Goal: Information Seeking & Learning: Learn about a topic

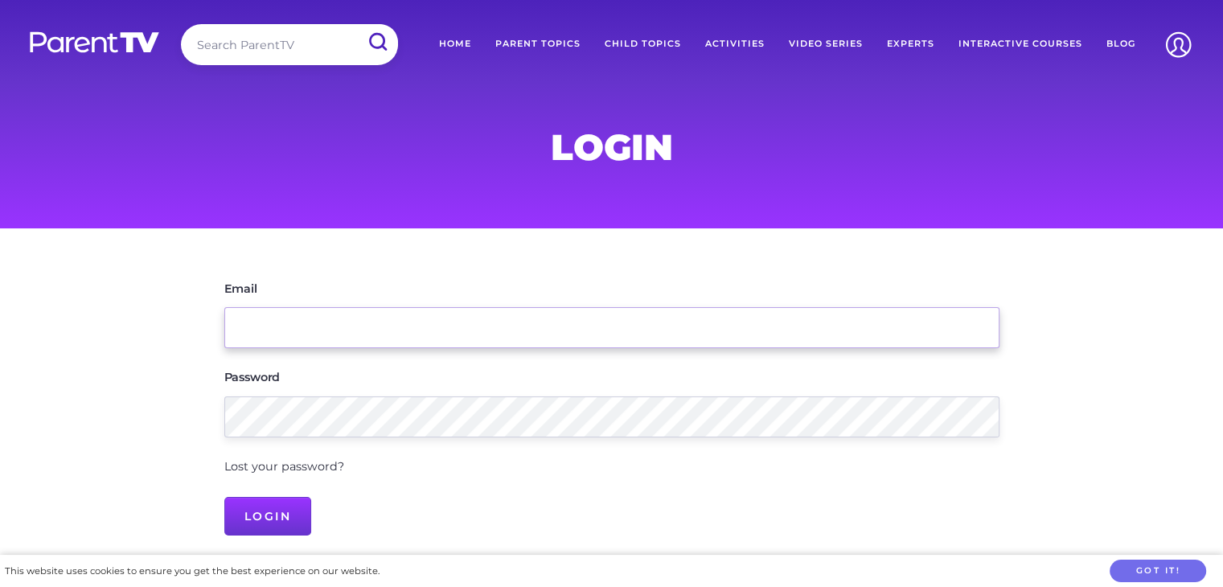
click at [280, 345] on input "Email" at bounding box center [611, 327] width 775 height 41
type input "pedagogista@rochedale.kidselc.com.au"
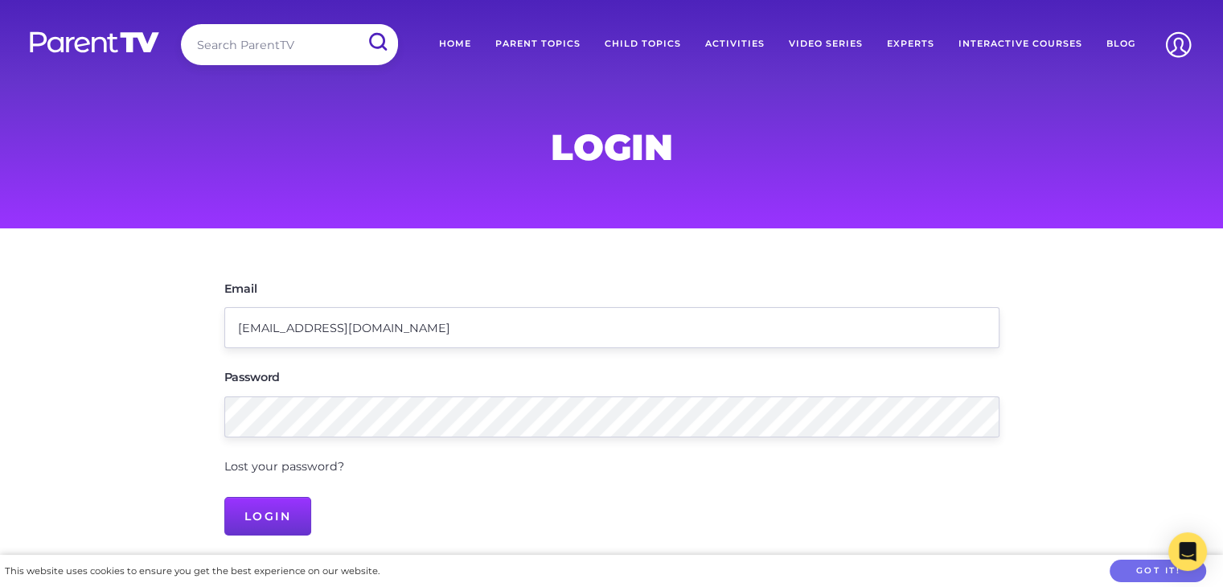
click at [314, 50] on input "search" at bounding box center [289, 44] width 217 height 41
type input "biting"
click at [356, 24] on input "submit" at bounding box center [377, 42] width 42 height 36
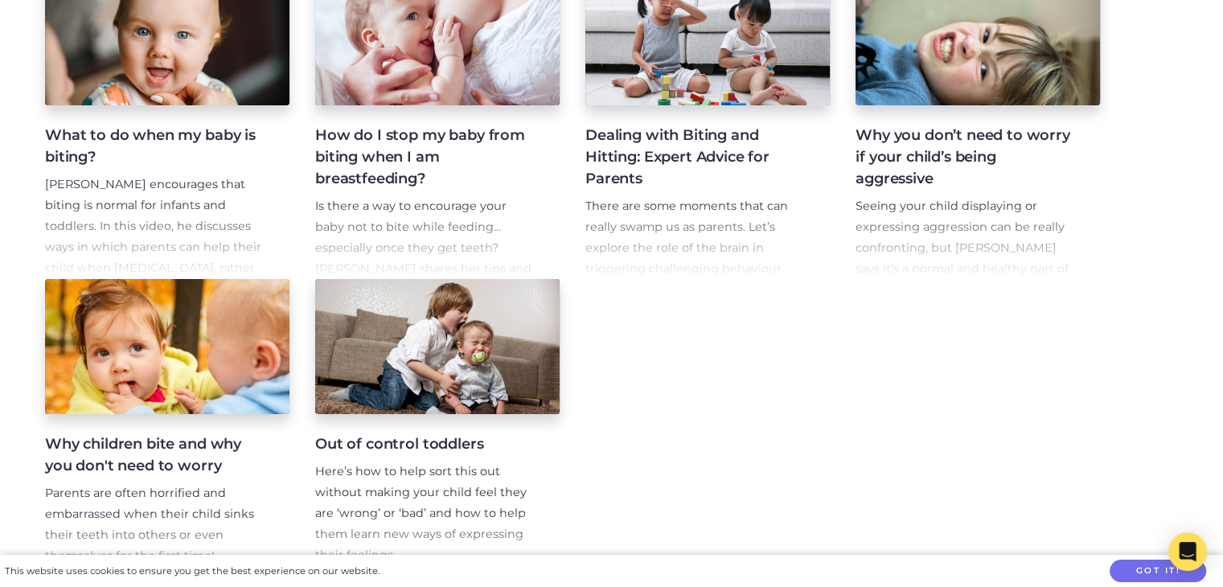
scroll to position [390, 0]
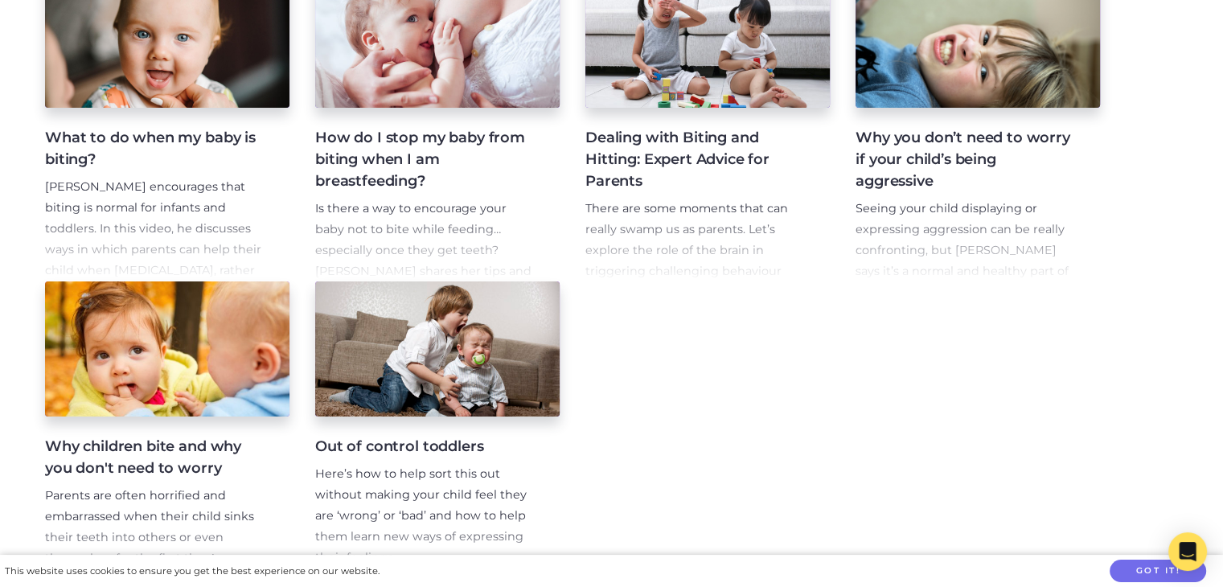
click at [628, 191] on h4 "Dealing with Biting and Hitting: Expert Advice for Parents" at bounding box center [694, 159] width 219 height 65
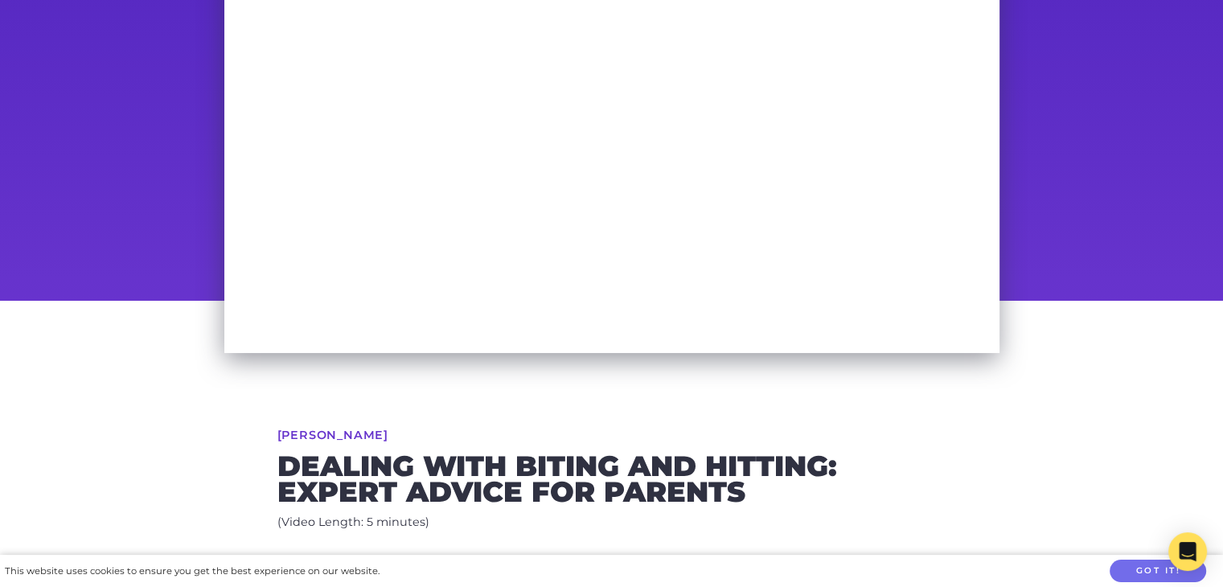
scroll to position [135, 0]
